Goal: Check status

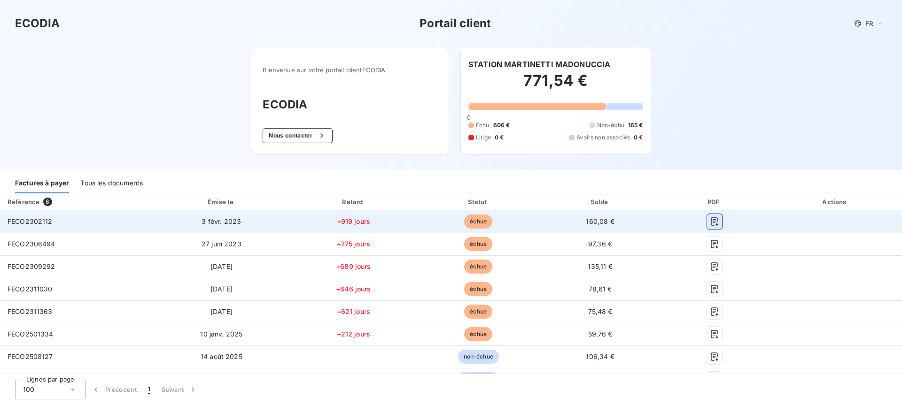
click at [711, 217] on icon "button" at bounding box center [714, 221] width 7 height 8
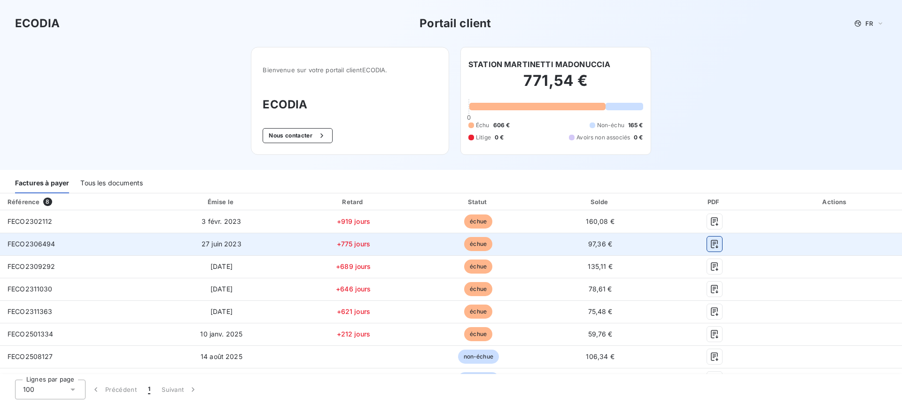
click at [710, 240] on icon "button" at bounding box center [714, 244] width 9 height 9
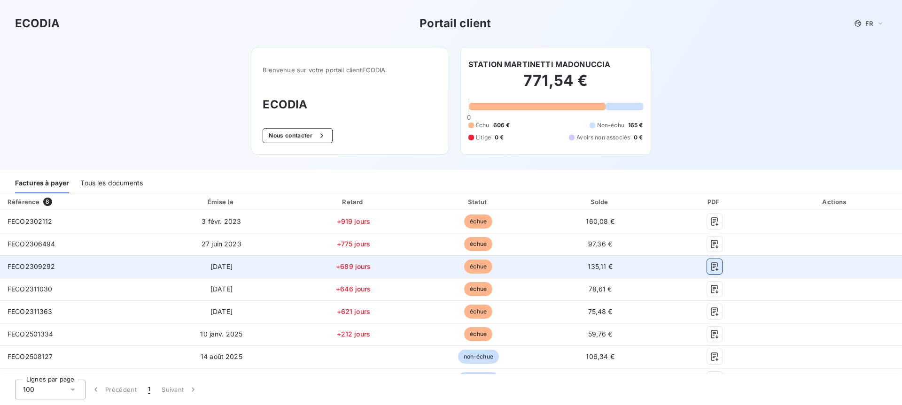
click at [710, 264] on icon "button" at bounding box center [714, 266] width 9 height 9
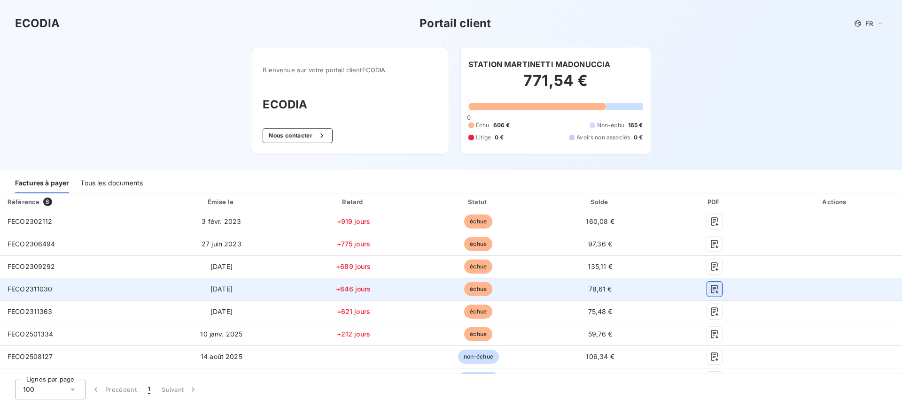
click at [711, 287] on icon "button" at bounding box center [714, 289] width 7 height 8
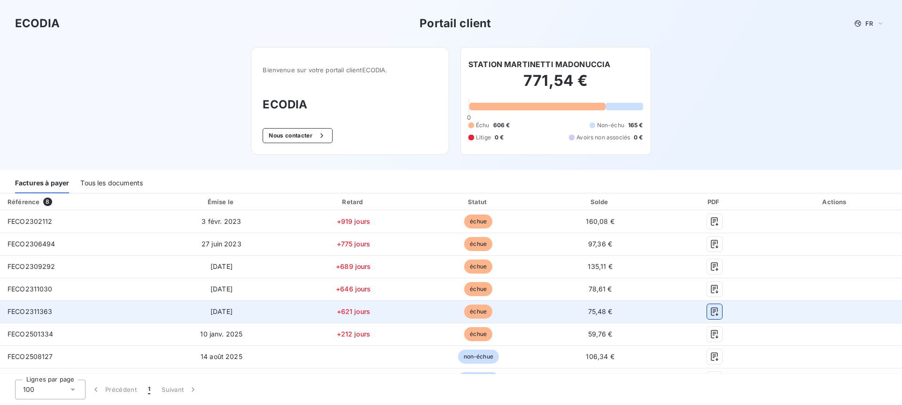
click at [710, 311] on icon "button" at bounding box center [714, 311] width 9 height 9
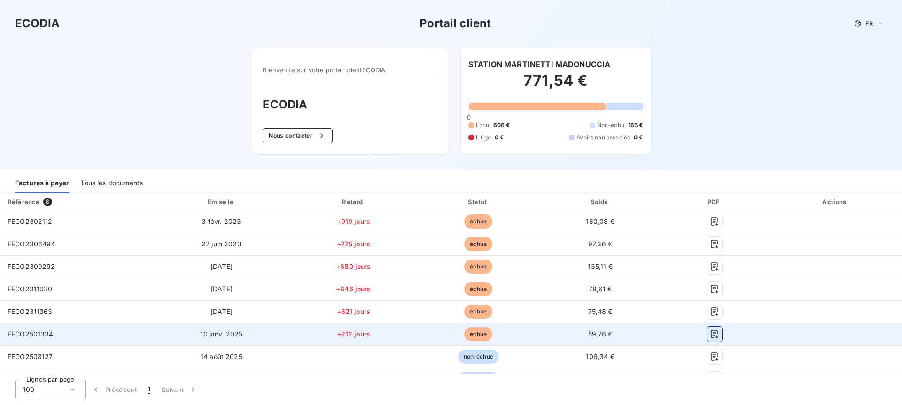
click at [711, 333] on icon "button" at bounding box center [714, 334] width 7 height 8
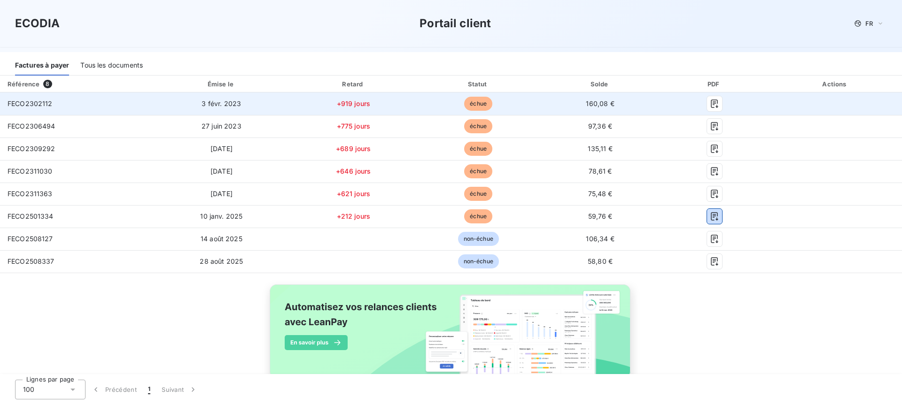
scroll to position [141, 0]
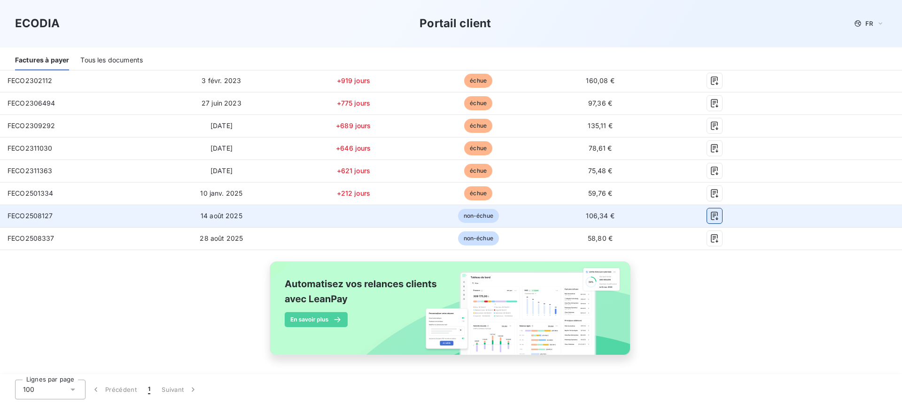
click at [711, 217] on icon "button" at bounding box center [714, 215] width 9 height 9
